Goal: Information Seeking & Learning: Find specific page/section

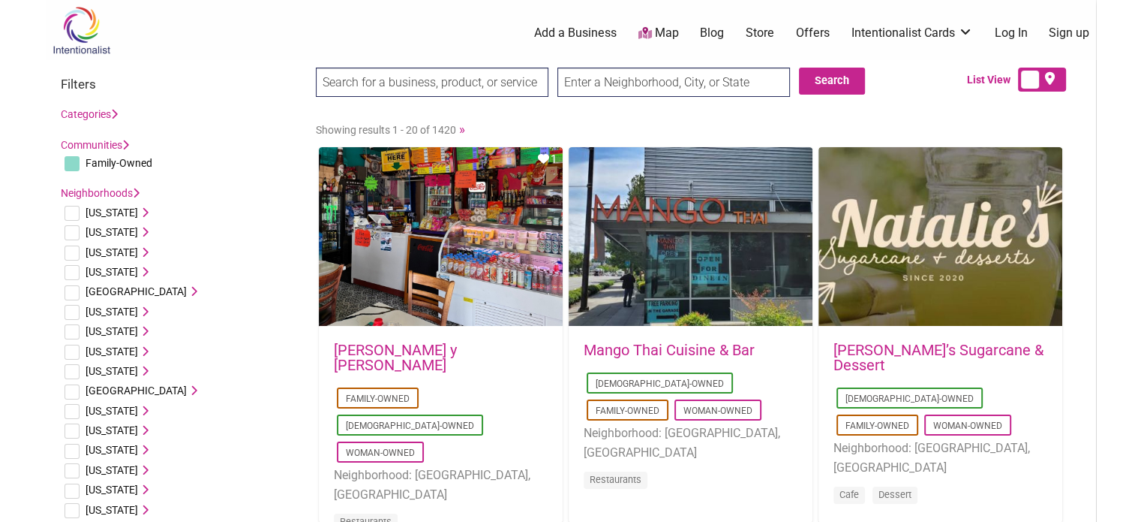
click at [567, 94] on input "text" at bounding box center [674, 82] width 233 height 29
type input "[GEOGRAPHIC_DATA], [GEOGRAPHIC_DATA]"
click at [480, 91] on input "search" at bounding box center [432, 82] width 233 height 29
click at [833, 83] on button "Search" at bounding box center [832, 81] width 66 height 27
click at [482, 73] on input "search" at bounding box center [432, 82] width 233 height 29
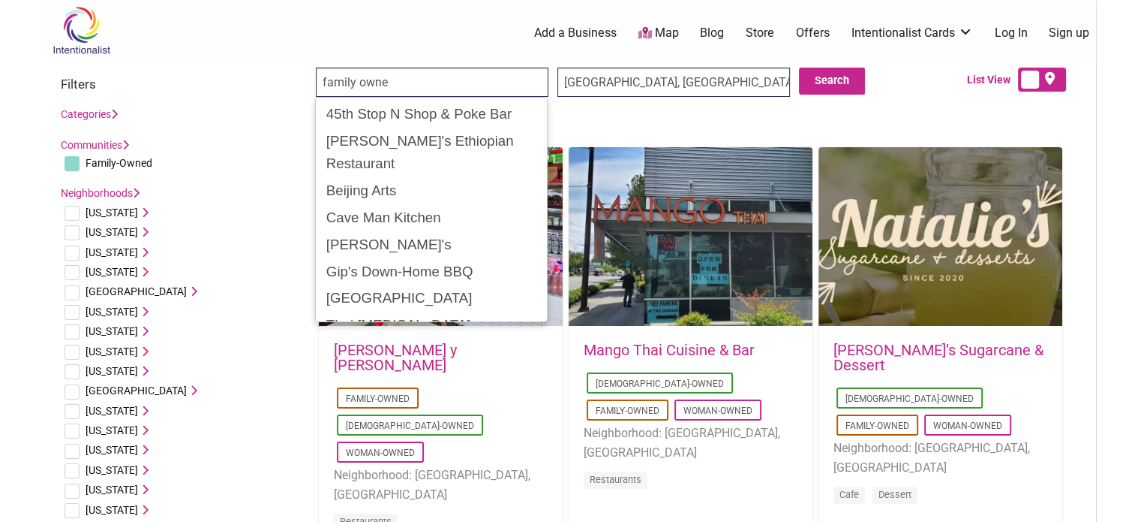
type input "family owned"
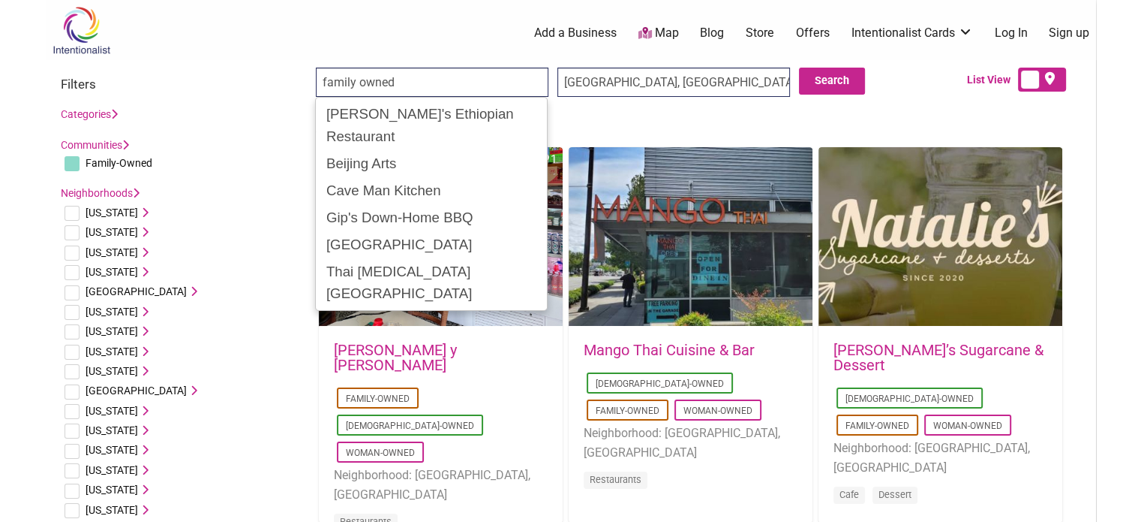
click at [479, 74] on input "family owned" at bounding box center [432, 82] width 233 height 29
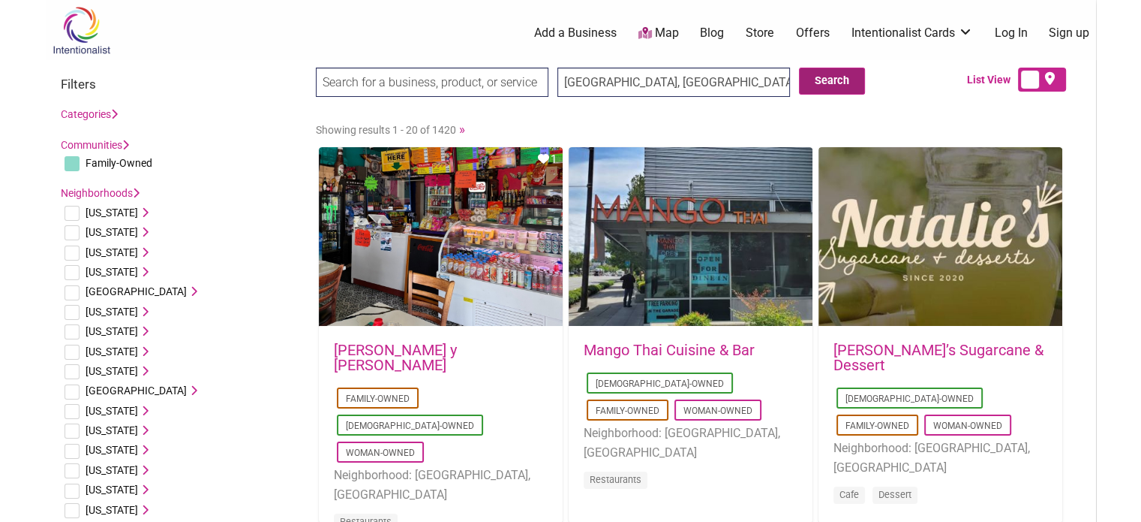
click at [843, 80] on button "Search" at bounding box center [832, 81] width 66 height 27
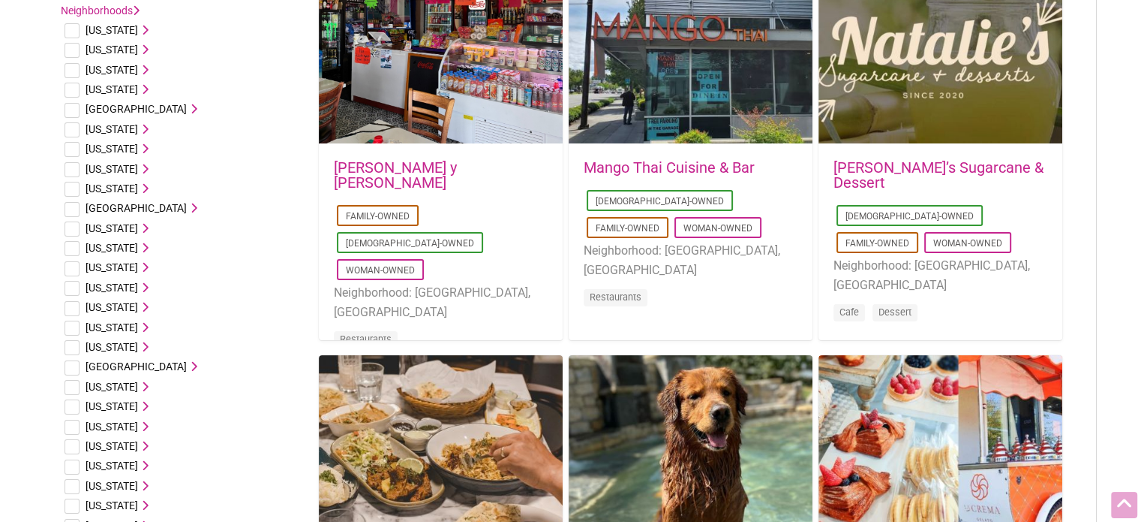
scroll to position [183, 0]
click at [138, 427] on icon at bounding box center [143, 425] width 11 height 11
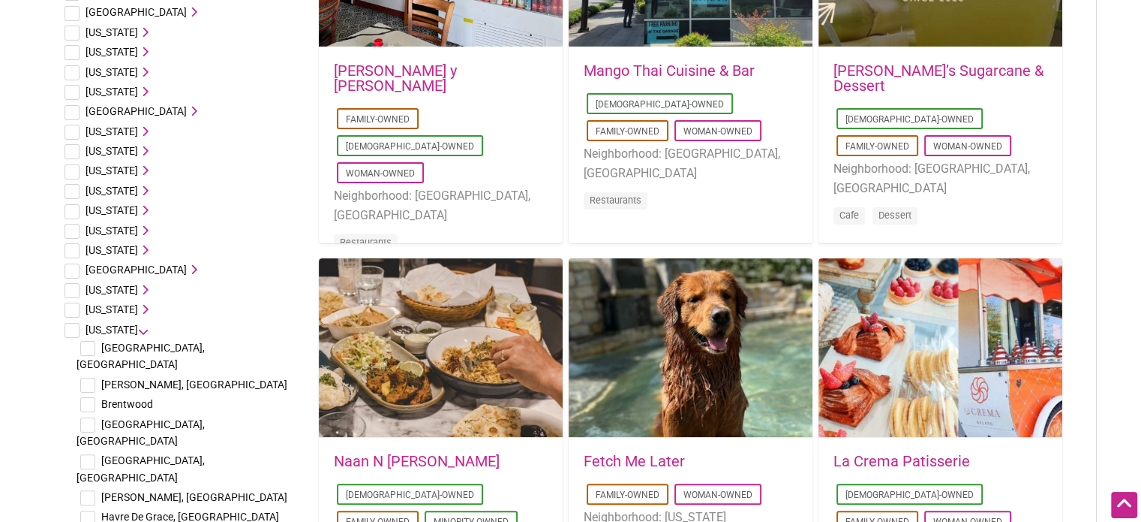
scroll to position [294, 0]
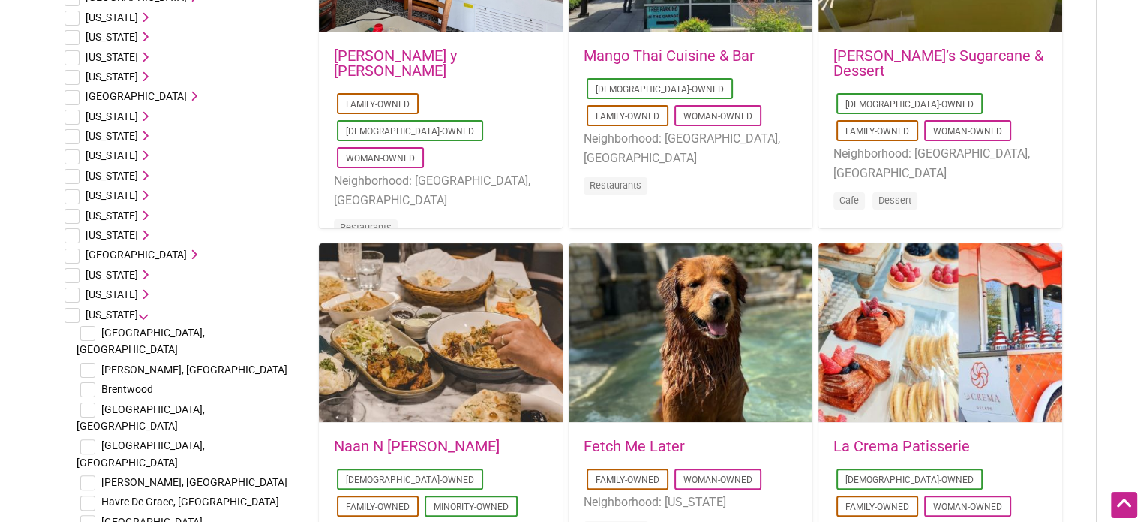
click at [135, 403] on span "[GEOGRAPHIC_DATA], [GEOGRAPHIC_DATA]" at bounding box center [141, 417] width 128 height 29
click at [86, 402] on input "checkbox" at bounding box center [87, 409] width 15 height 15
checkbox input "true"
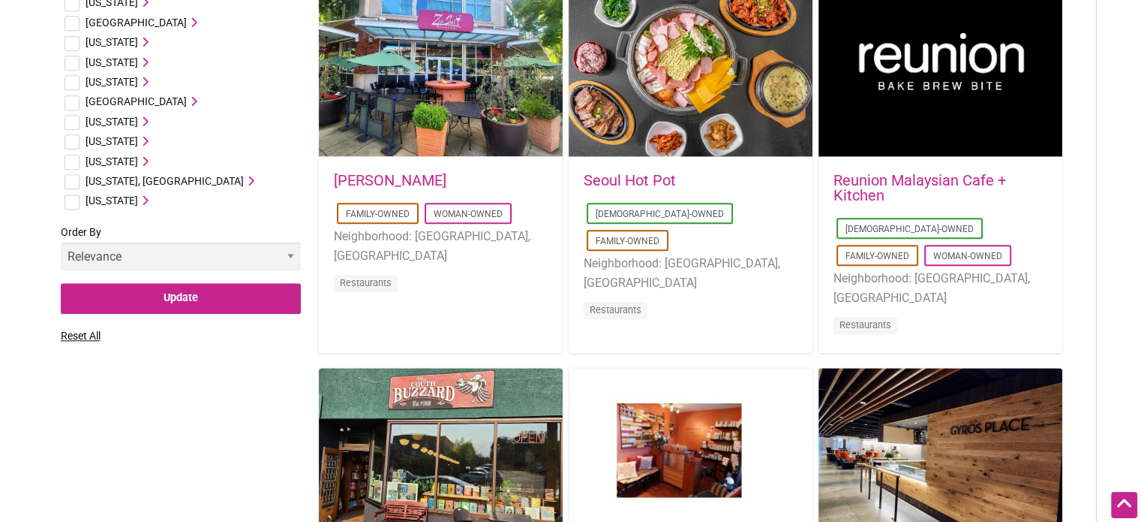
scroll to position [1345, 0]
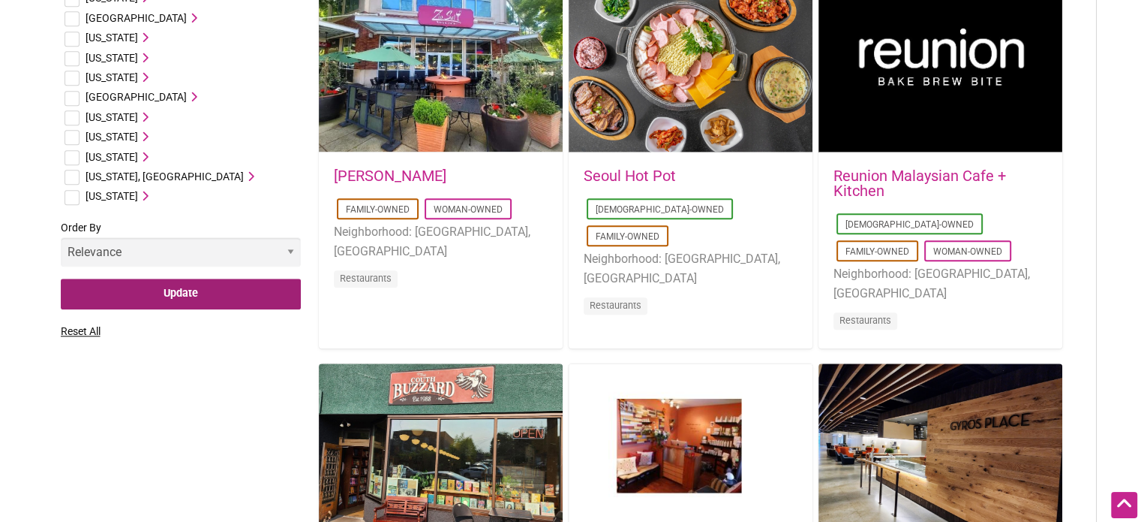
click at [261, 278] on input "Update" at bounding box center [181, 293] width 240 height 31
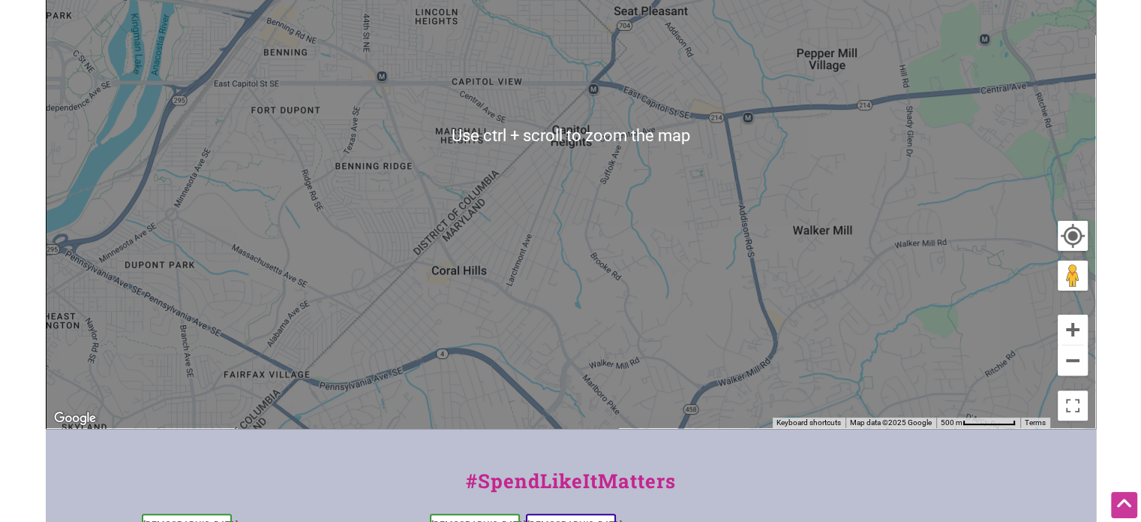
scroll to position [623, 0]
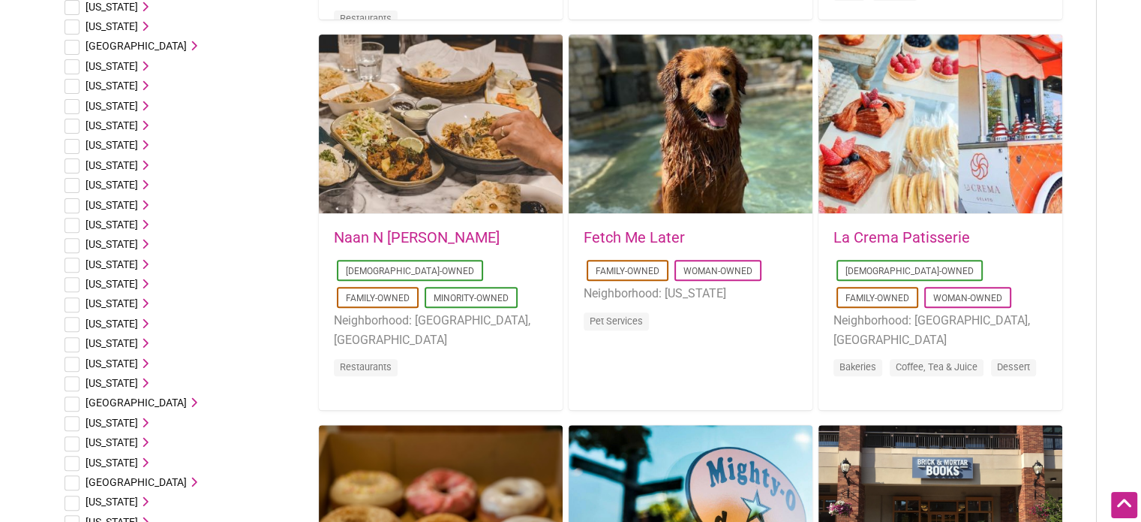
scroll to position [479, 0]
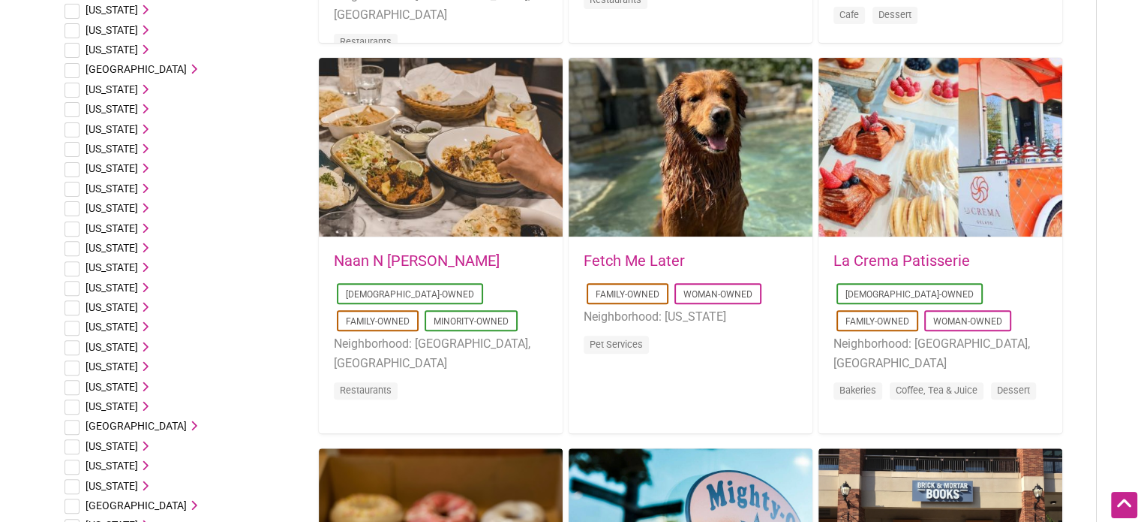
click at [72, 131] on input "checkbox" at bounding box center [72, 129] width 15 height 15
checkbox input "true"
click at [138, 128] on icon at bounding box center [143, 129] width 11 height 11
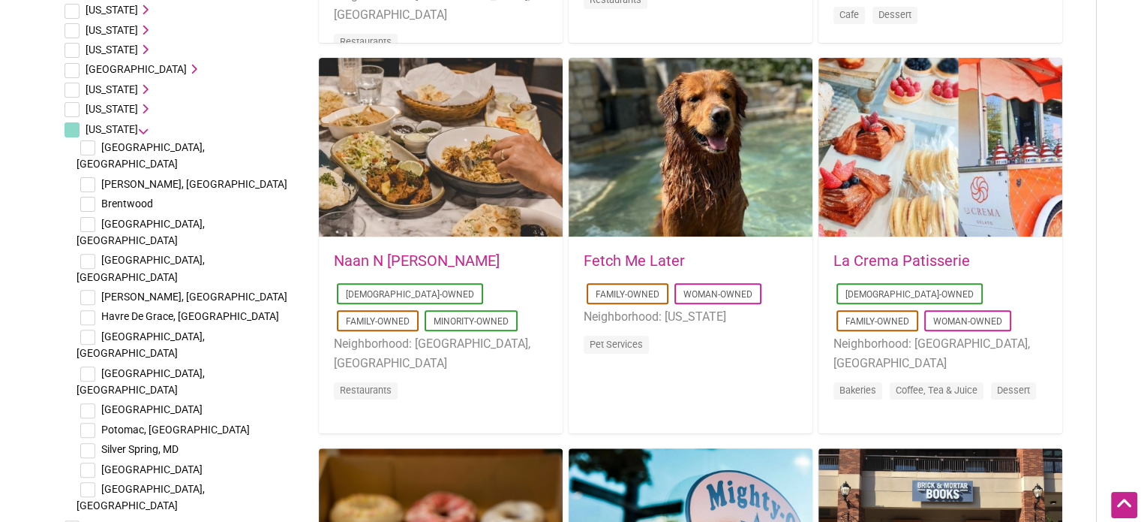
click at [87, 217] on input "checkbox" at bounding box center [87, 224] width 15 height 15
checkbox input "true"
click at [88, 177] on input "checkbox" at bounding box center [87, 184] width 15 height 15
checkbox input "true"
click at [89, 329] on input "checkbox" at bounding box center [87, 336] width 15 height 15
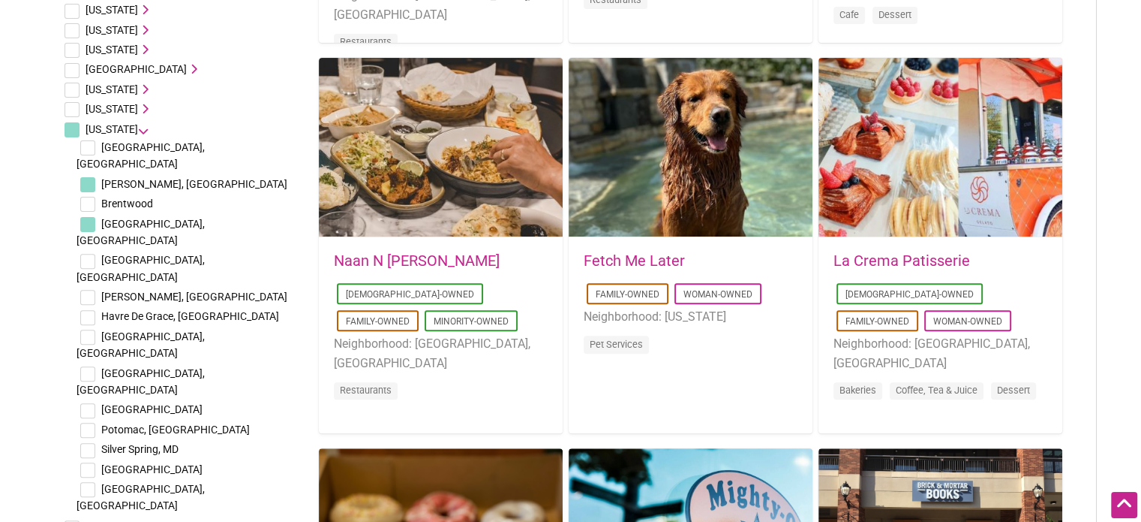
checkbox input "true"
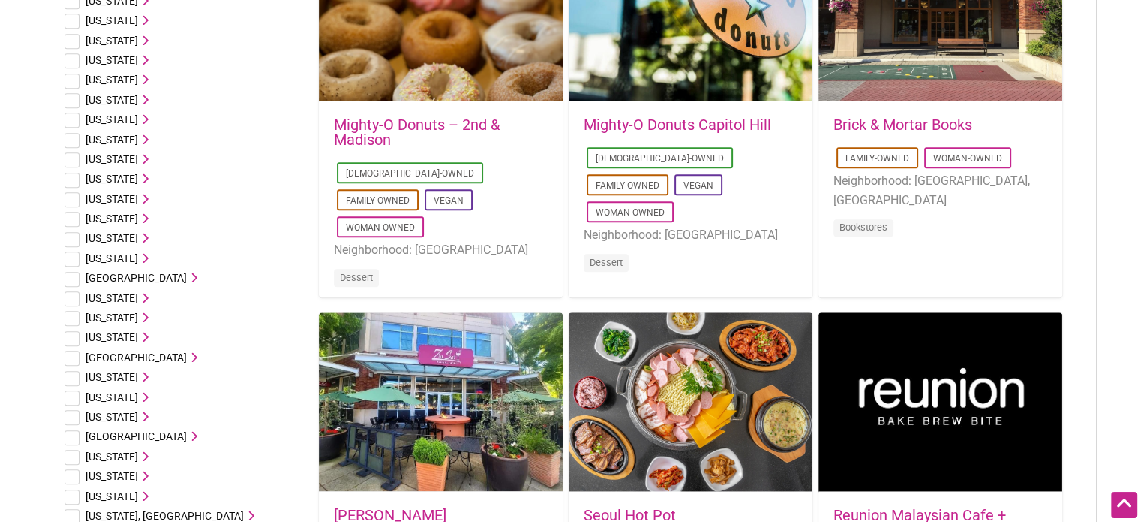
scroll to position [1113, 0]
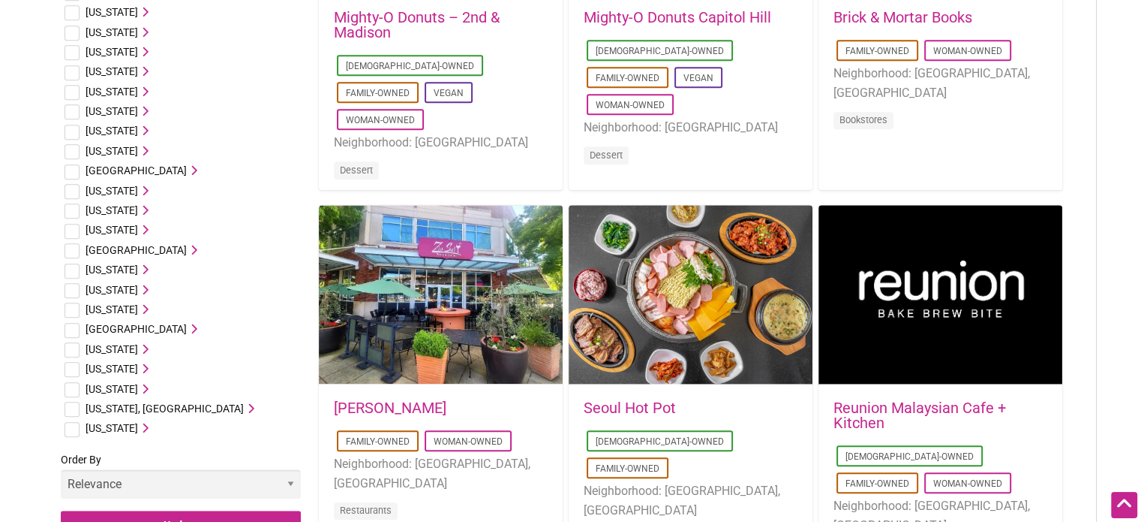
click at [100, 469] on select "Relevance Alphabetical Newest" at bounding box center [181, 483] width 240 height 29
click at [90, 510] on input "Update" at bounding box center [181, 525] width 240 height 31
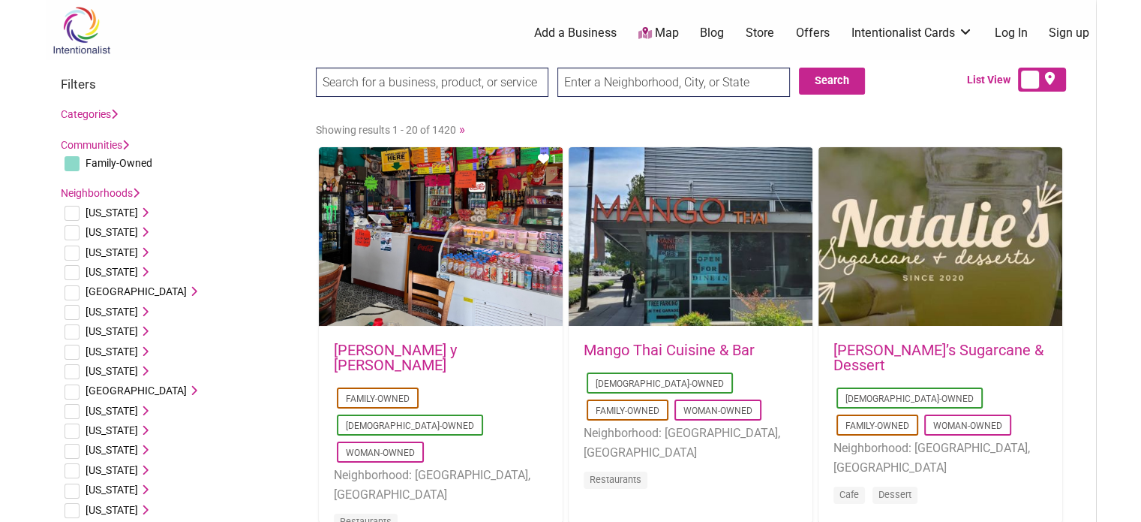
click at [93, 32] on img at bounding box center [81, 30] width 71 height 49
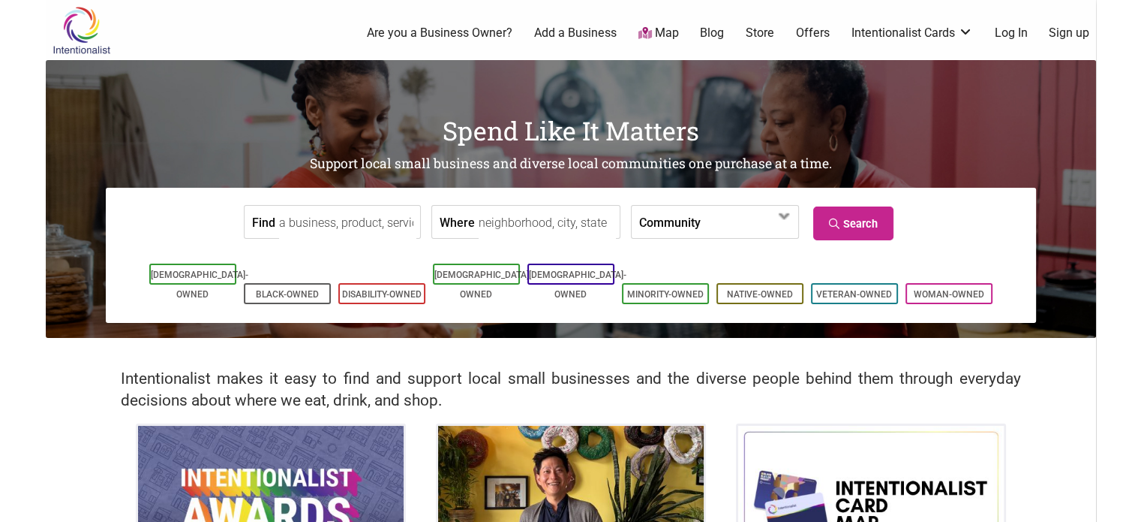
click at [381, 210] on input "Find" at bounding box center [347, 223] width 137 height 34
click at [558, 222] on input "Where" at bounding box center [547, 223] width 137 height 34
click at [643, 221] on label "Community" at bounding box center [670, 222] width 62 height 32
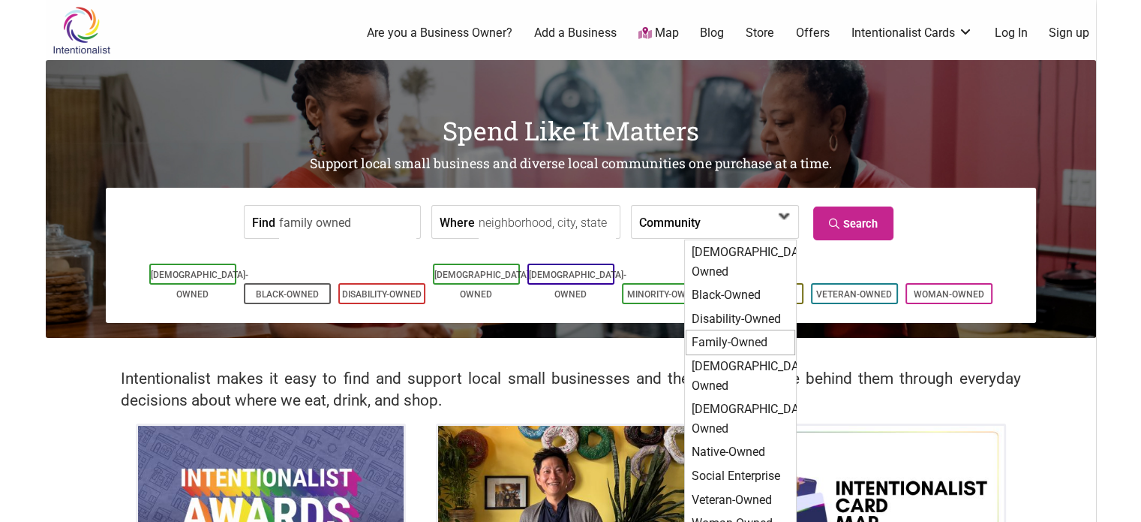
click at [716, 329] on div "Family-Owned" at bounding box center [741, 342] width 110 height 26
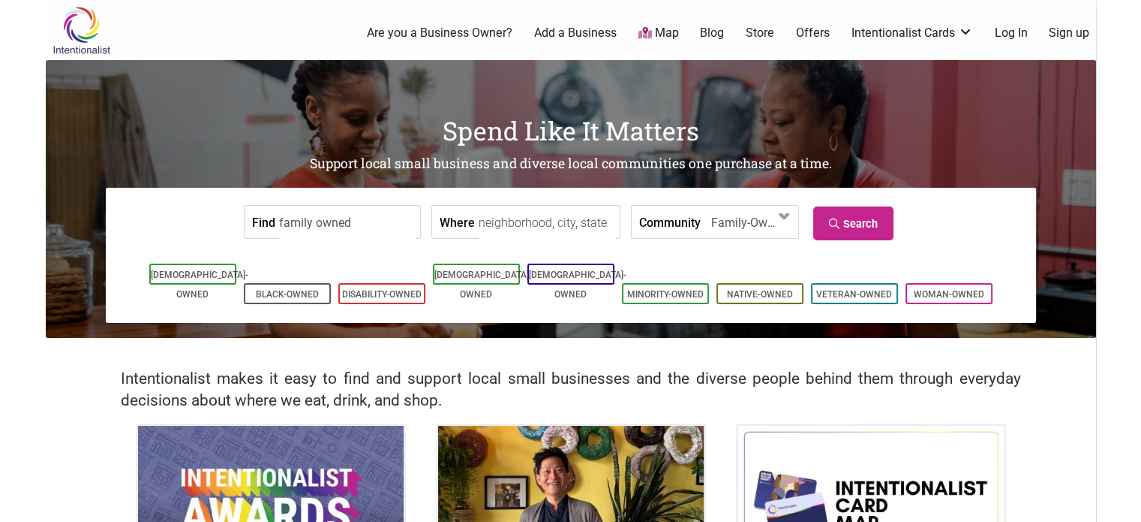
click at [351, 221] on input "family owned" at bounding box center [347, 223] width 137 height 34
type input "="
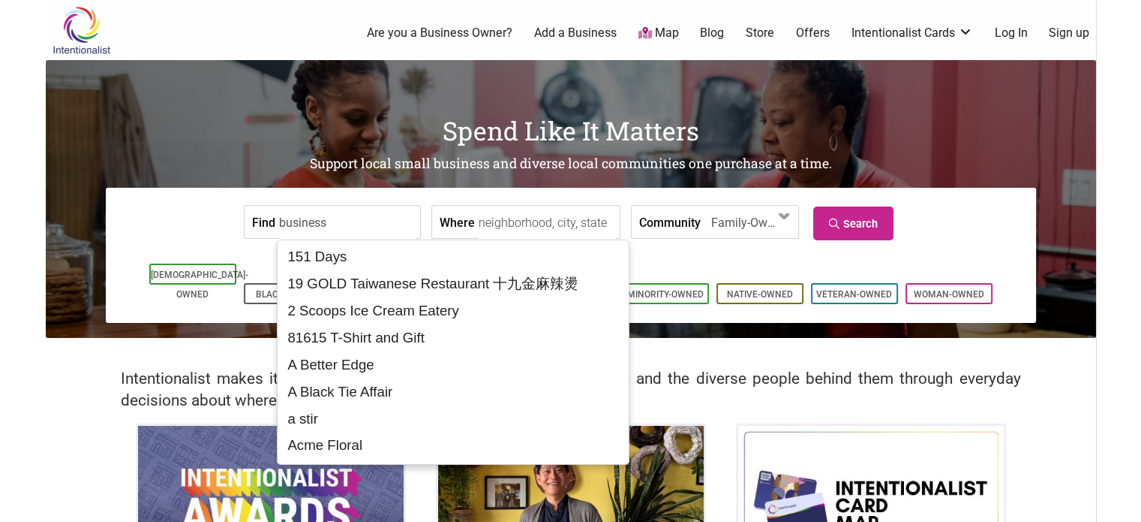
type input "business"
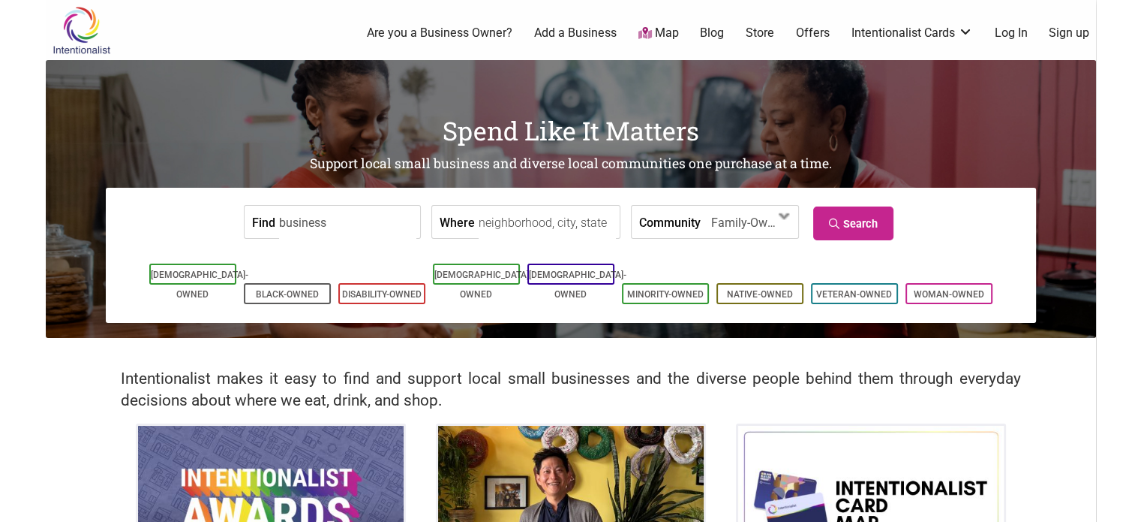
click at [479, 224] on input "Where" at bounding box center [547, 223] width 137 height 34
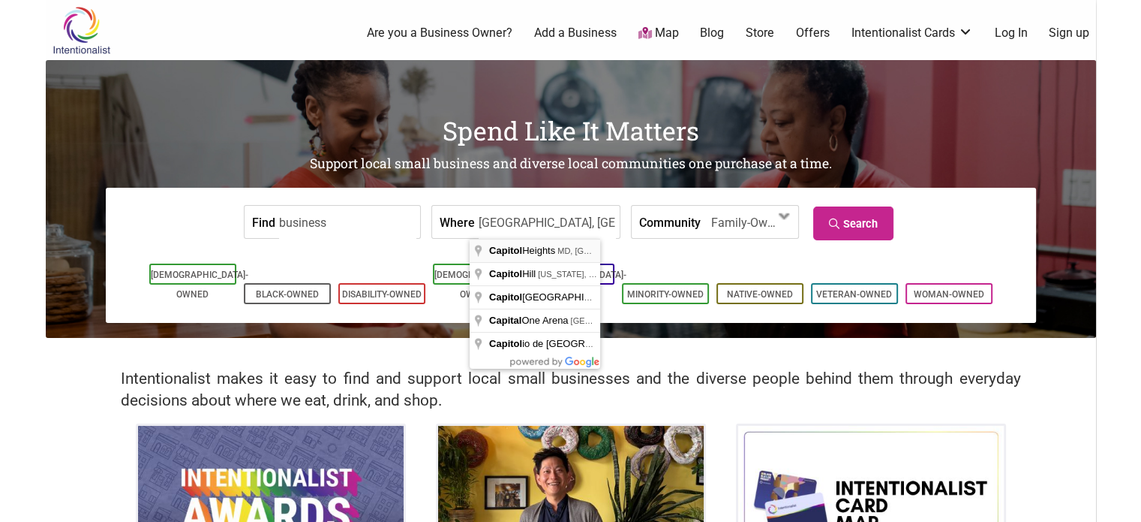
type input "Capitol Heights, MD 20743, USA"
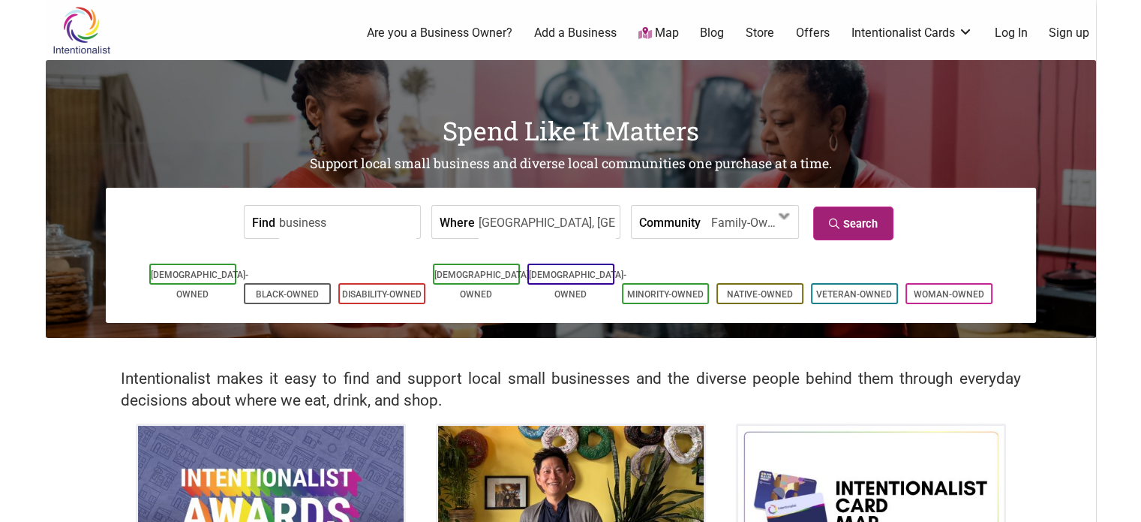
click at [861, 223] on link "Search" at bounding box center [853, 223] width 80 height 34
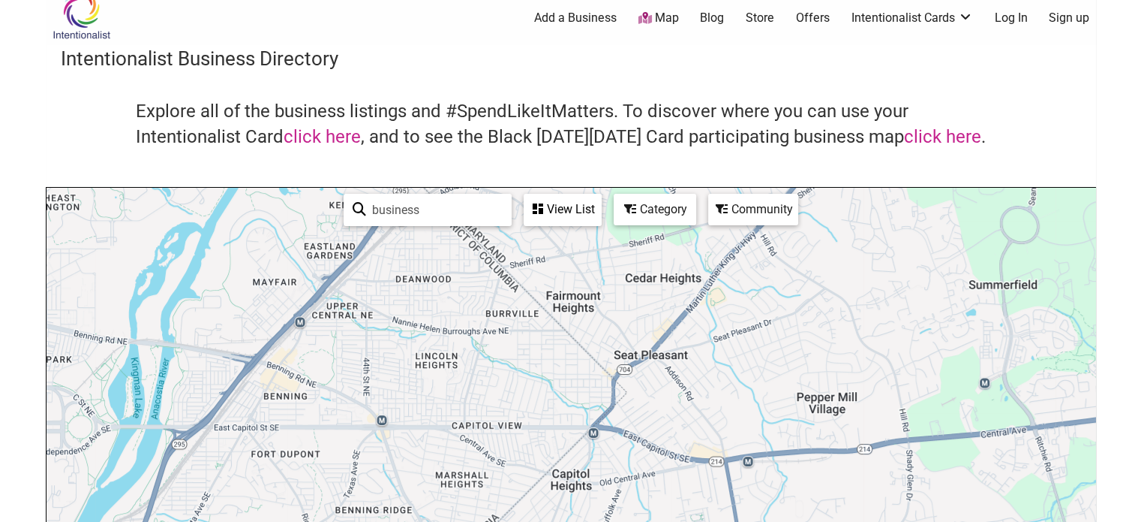
scroll to position [15, 0]
click at [573, 204] on div "View List" at bounding box center [562, 209] width 75 height 29
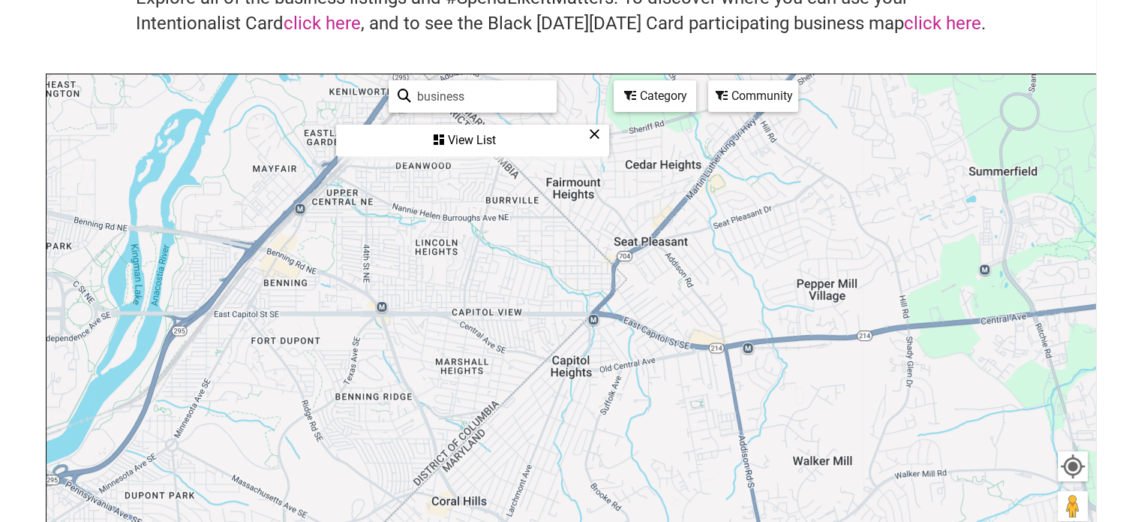
scroll to position [137, 0]
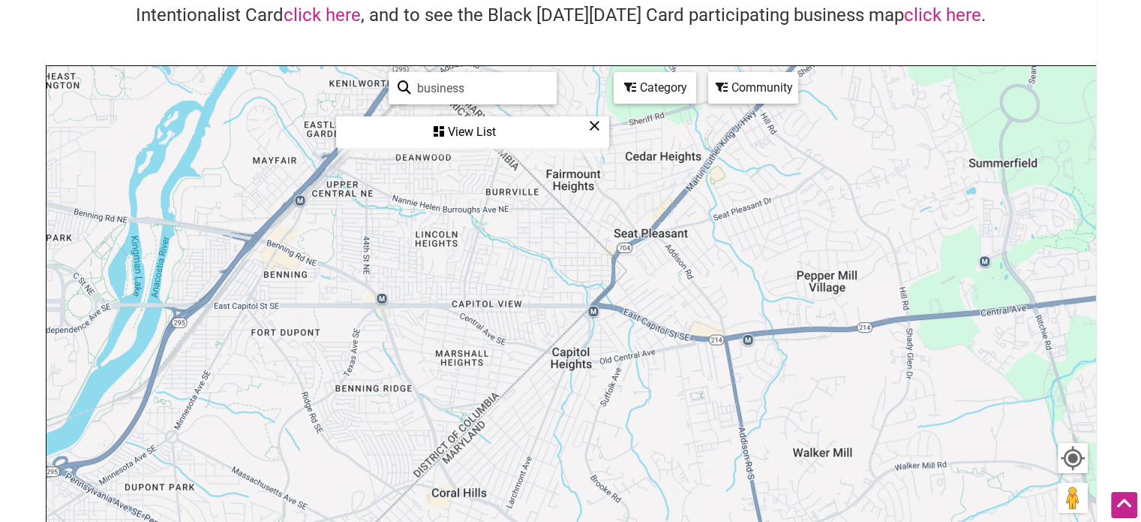
click at [666, 98] on div "Category" at bounding box center [655, 88] width 80 height 29
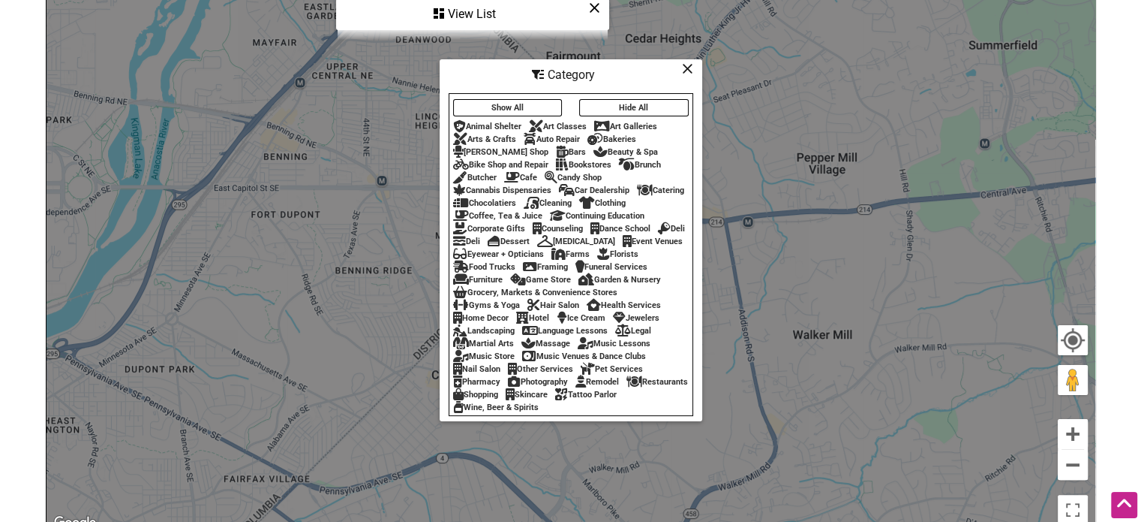
scroll to position [254, 0]
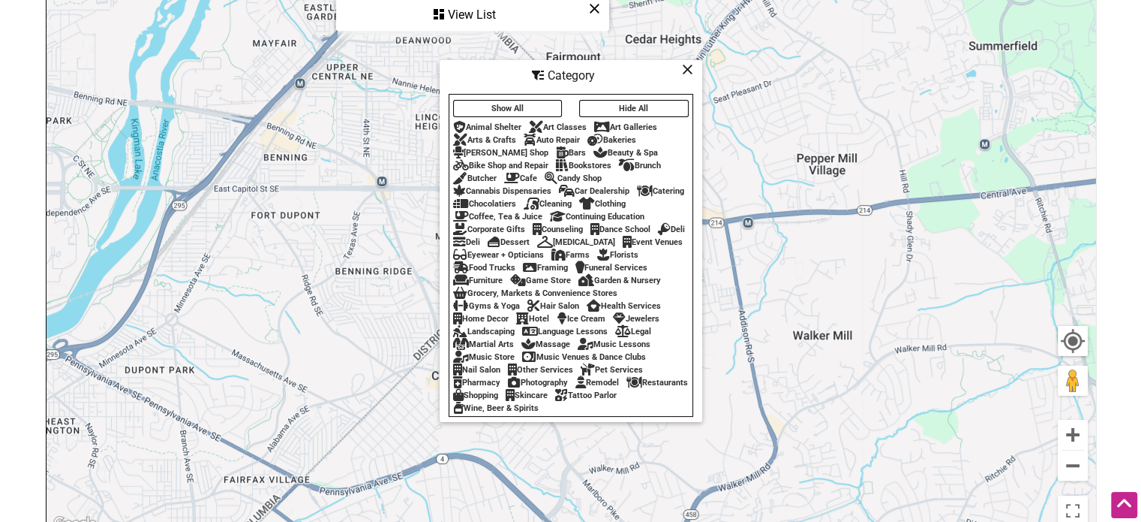
click at [681, 71] on div "Category" at bounding box center [571, 76] width 260 height 29
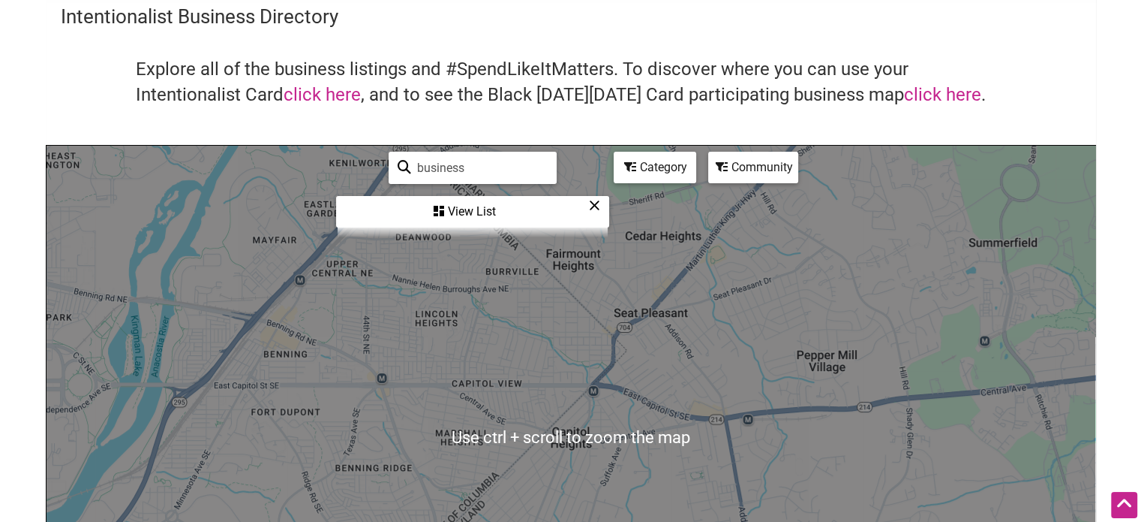
scroll to position [50, 0]
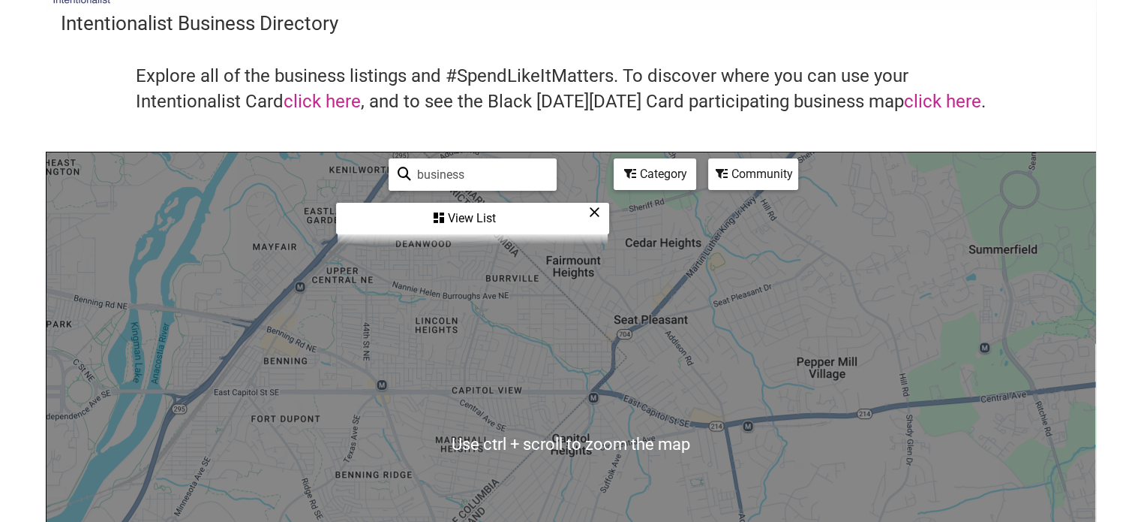
click at [734, 158] on div "Community" at bounding box center [753, 174] width 90 height 32
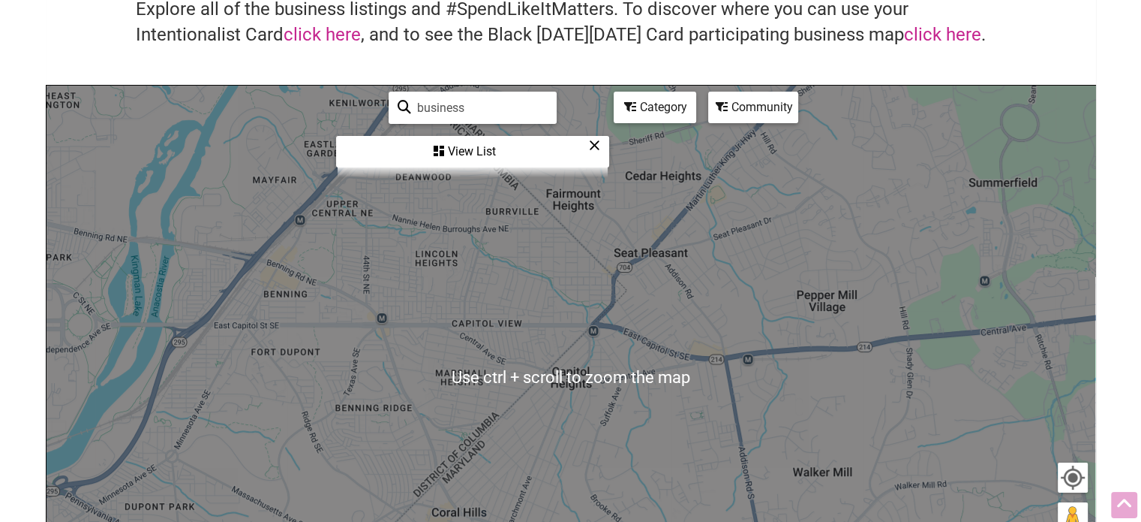
scroll to position [125, 0]
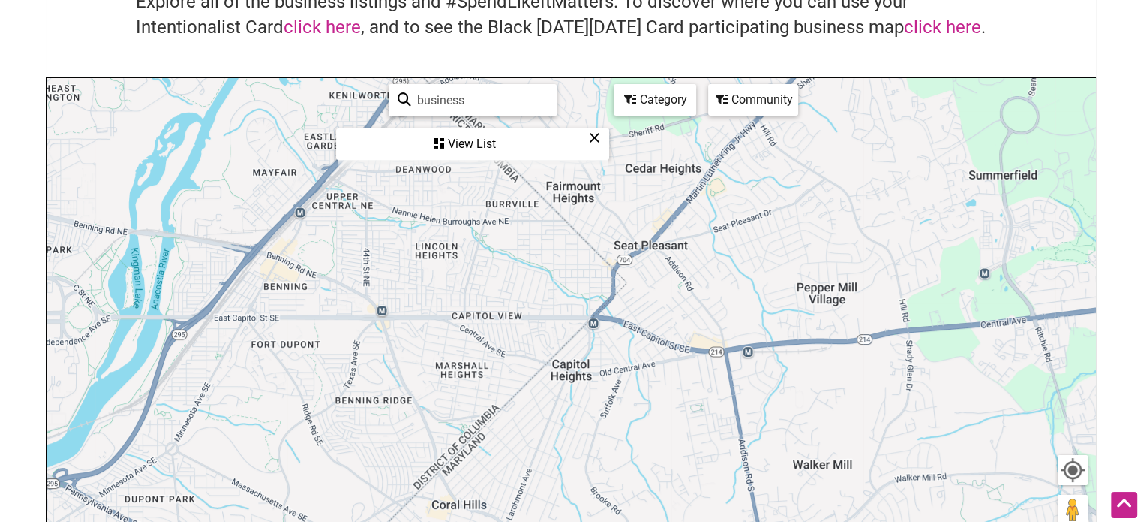
click at [744, 104] on div "Community" at bounding box center [753, 100] width 87 height 29
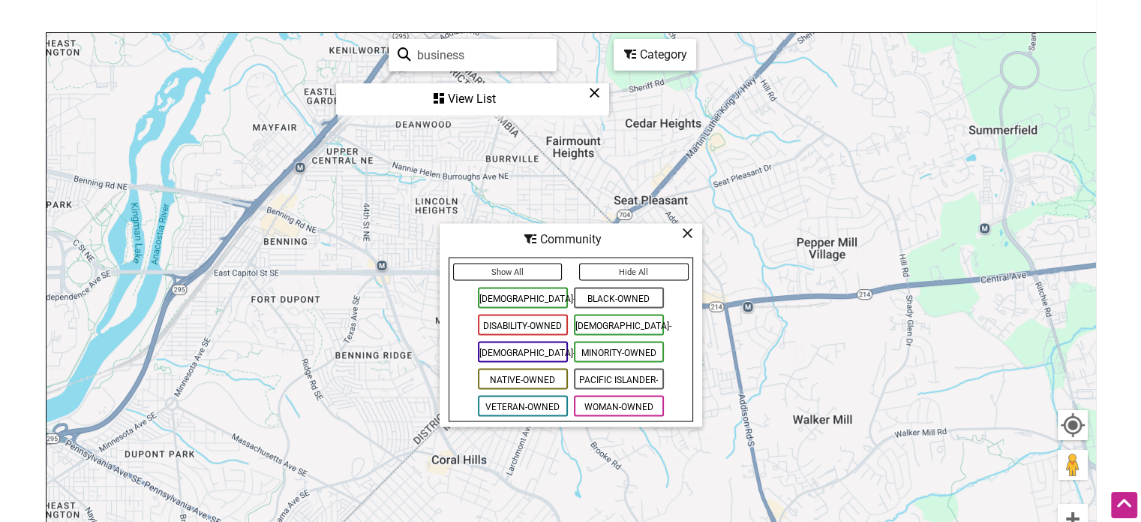
scroll to position [219, 0]
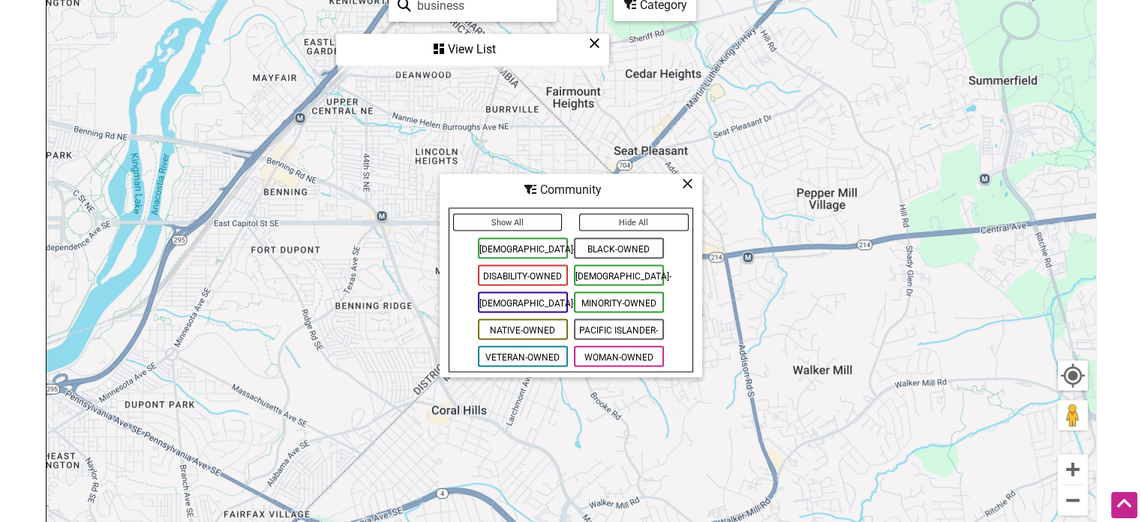
click at [695, 190] on div "Community" at bounding box center [571, 190] width 260 height 29
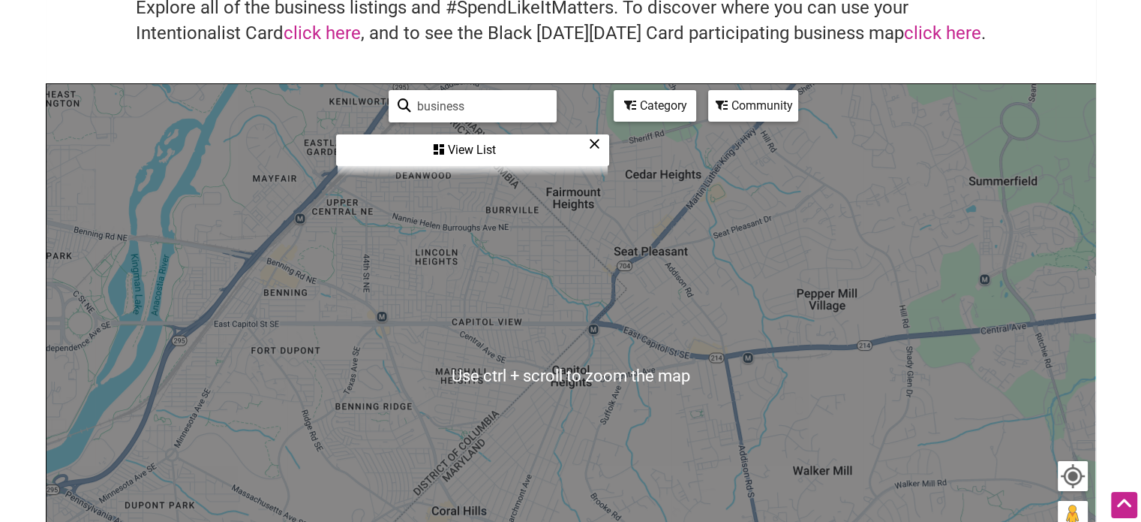
scroll to position [117, 0]
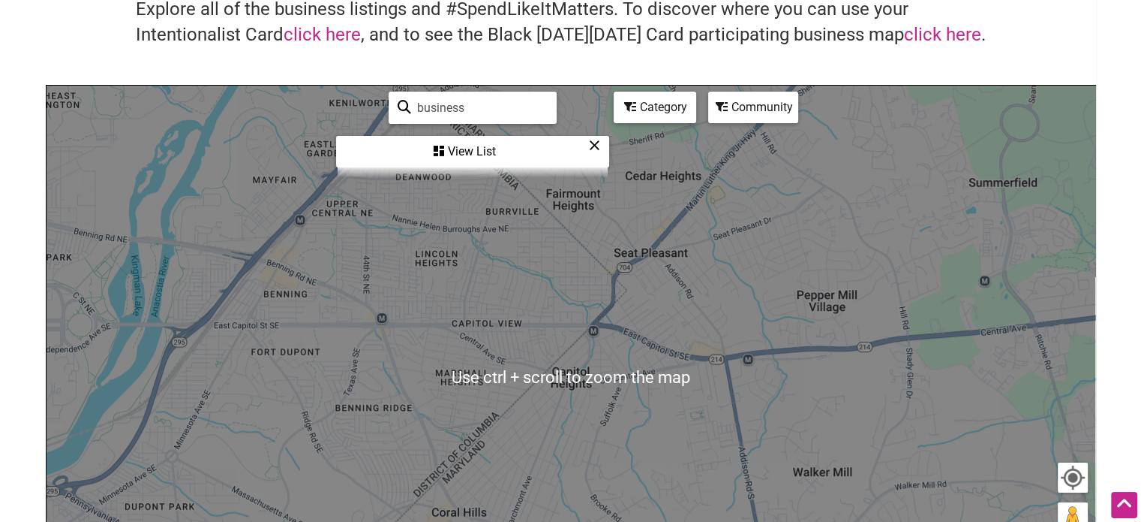
click at [603, 146] on div "View List" at bounding box center [473, 151] width 270 height 29
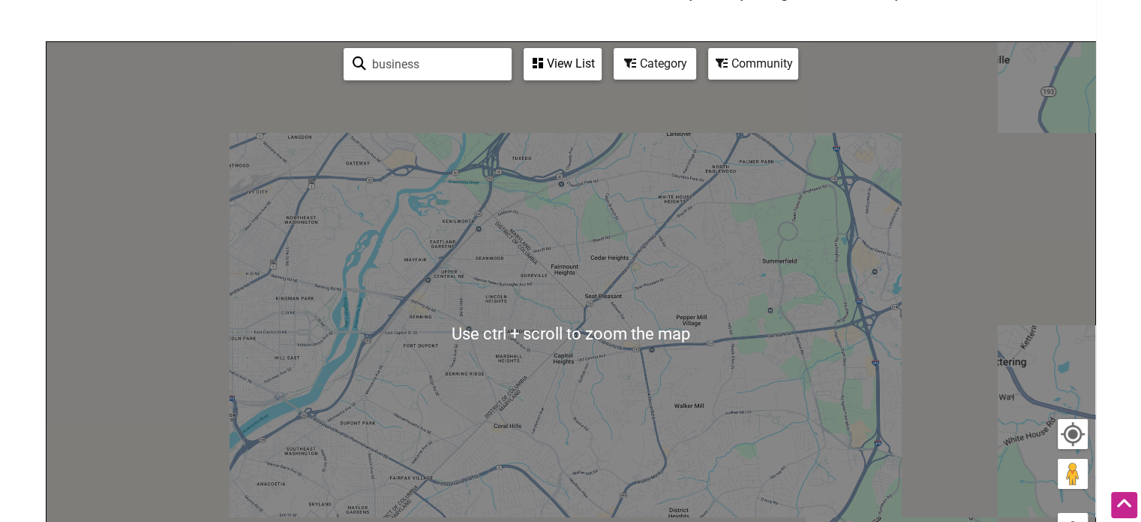
scroll to position [0, 0]
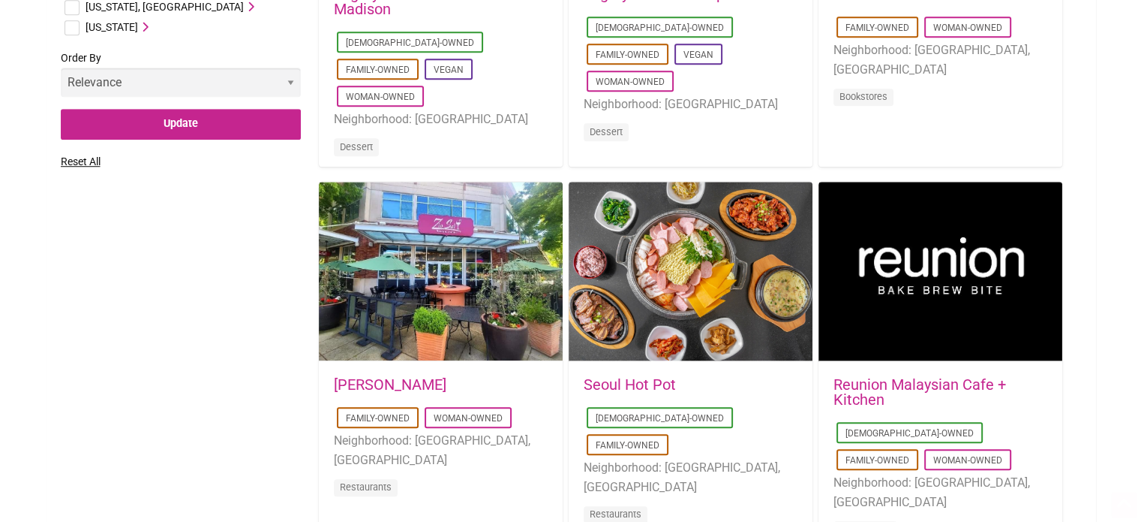
scroll to position [839, 0]
